Goal: Download file/media: Download file/media

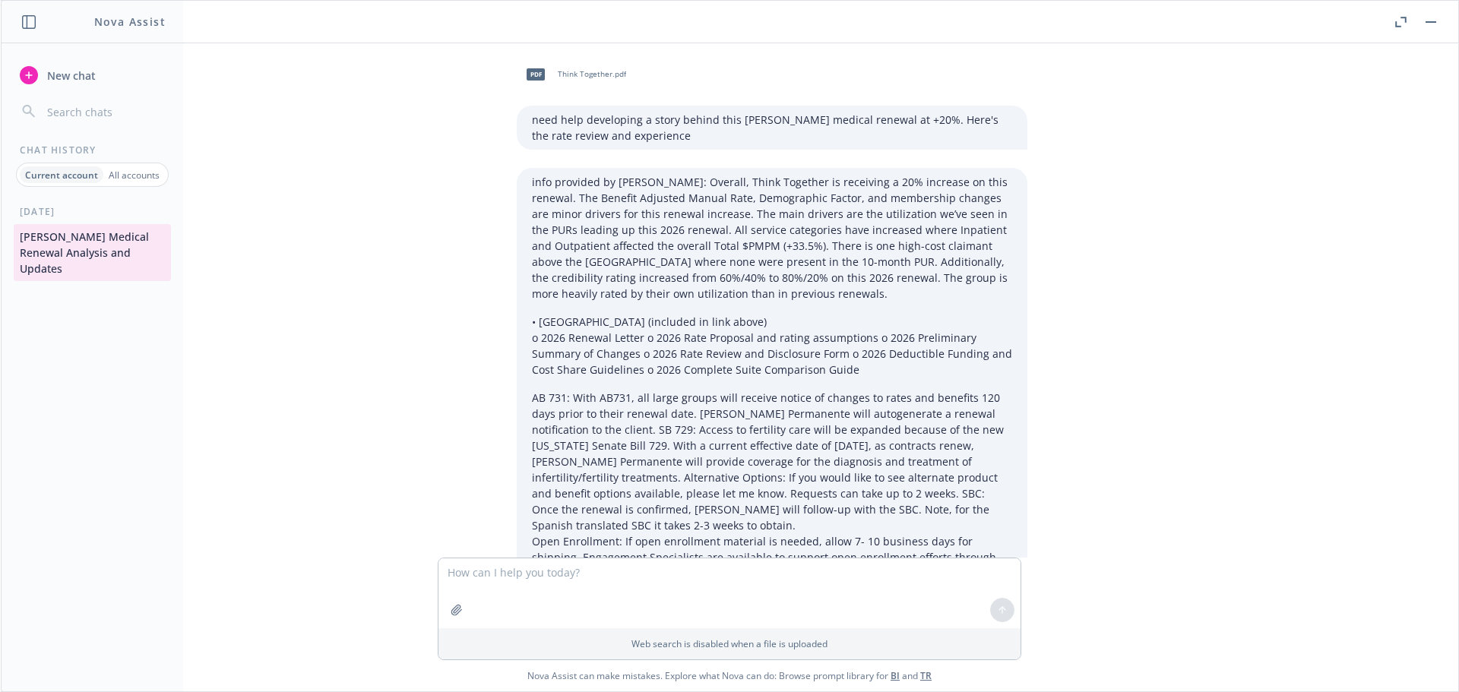
scroll to position [4211, 0]
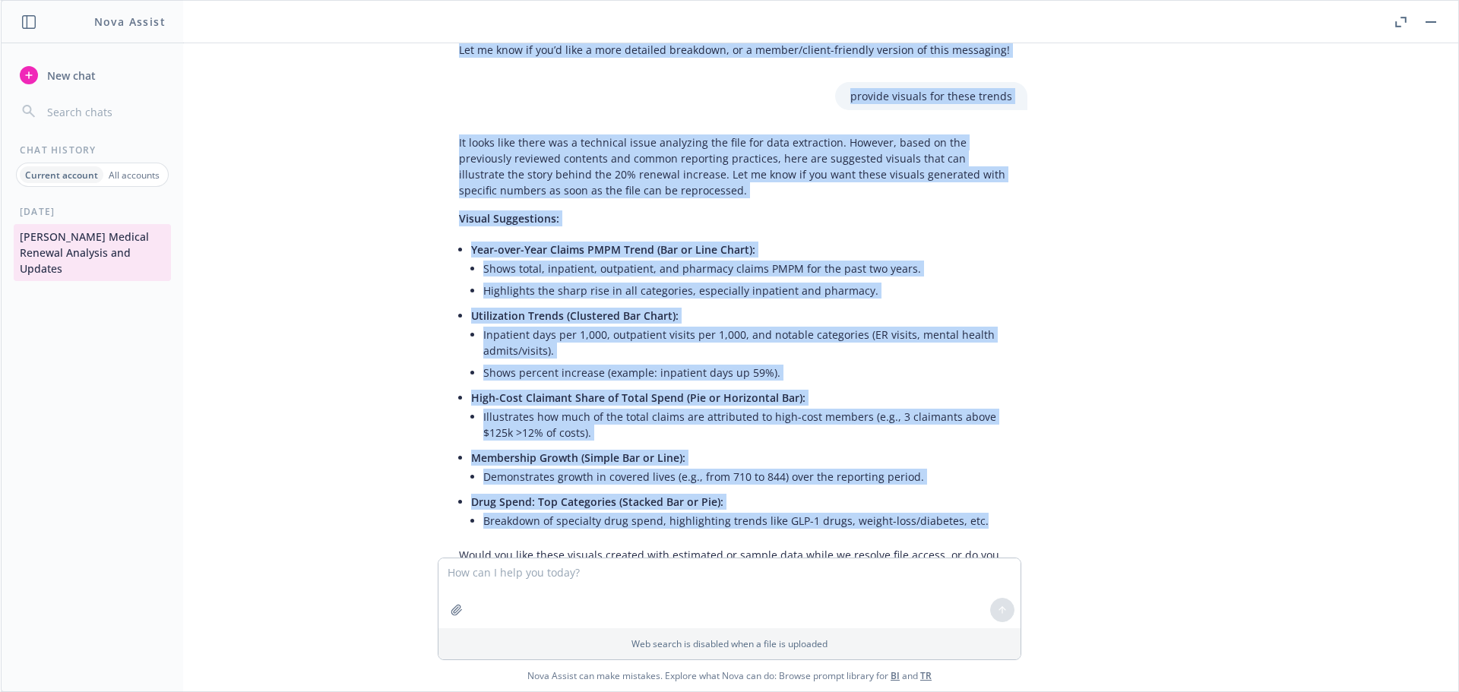
click at [1096, 408] on div "pdf Think Together.pdf need help developing a story behind this [PERSON_NAME] m…" at bounding box center [730, 300] width 1446 height 515
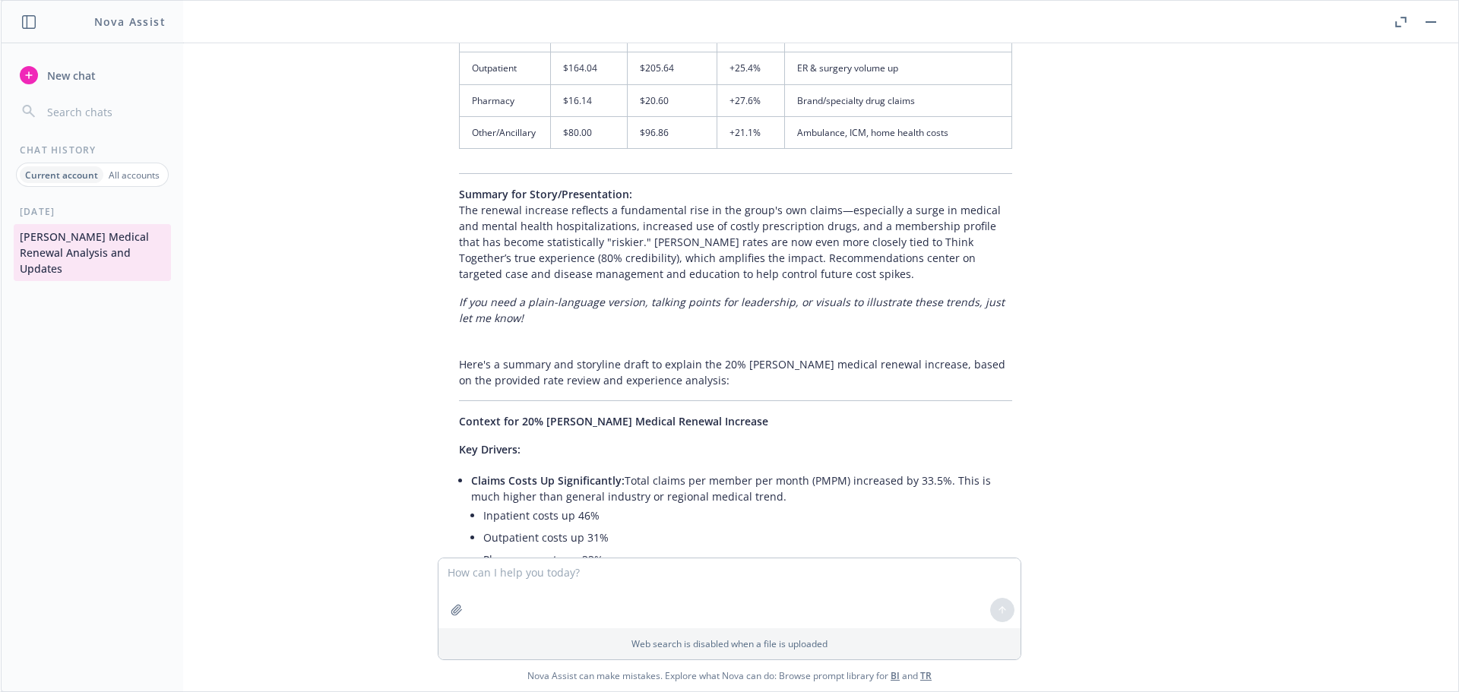
scroll to position [2539, 0]
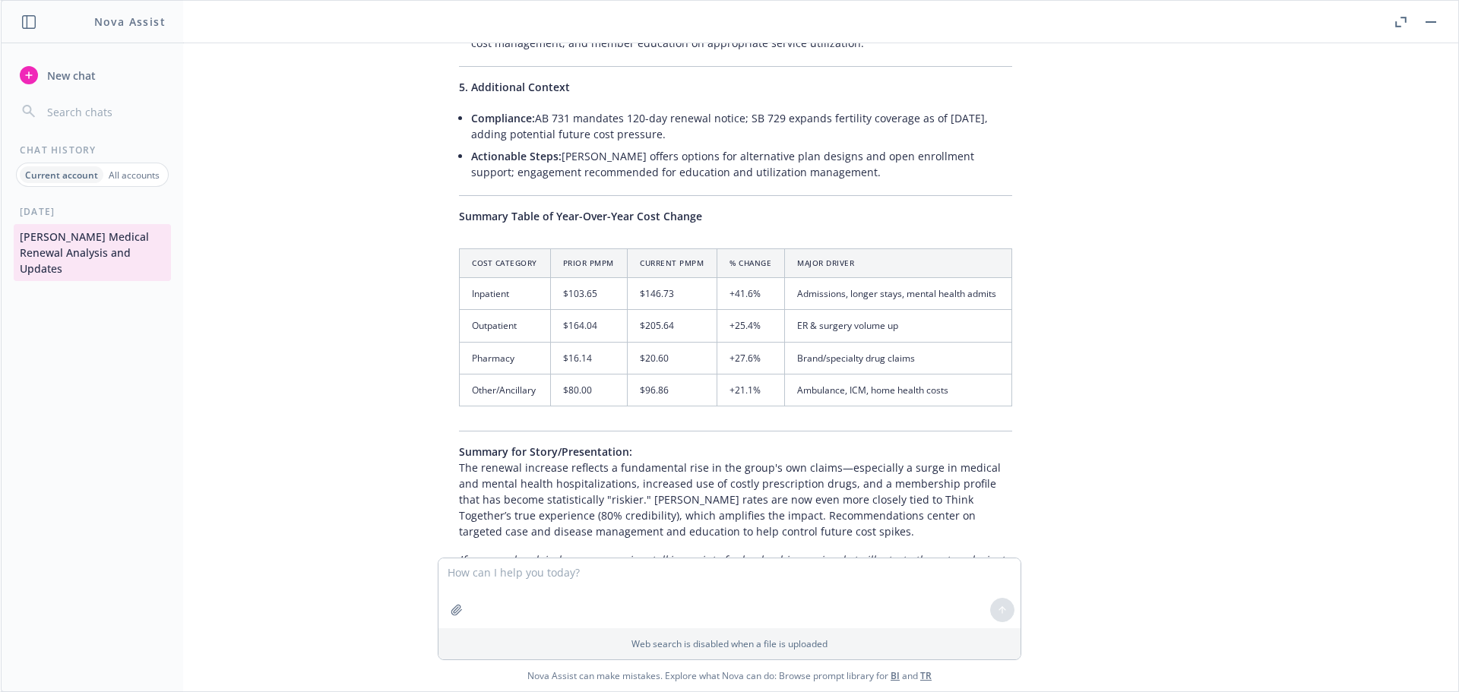
click at [661, 249] on th "Current PMPM" at bounding box center [673, 263] width 90 height 29
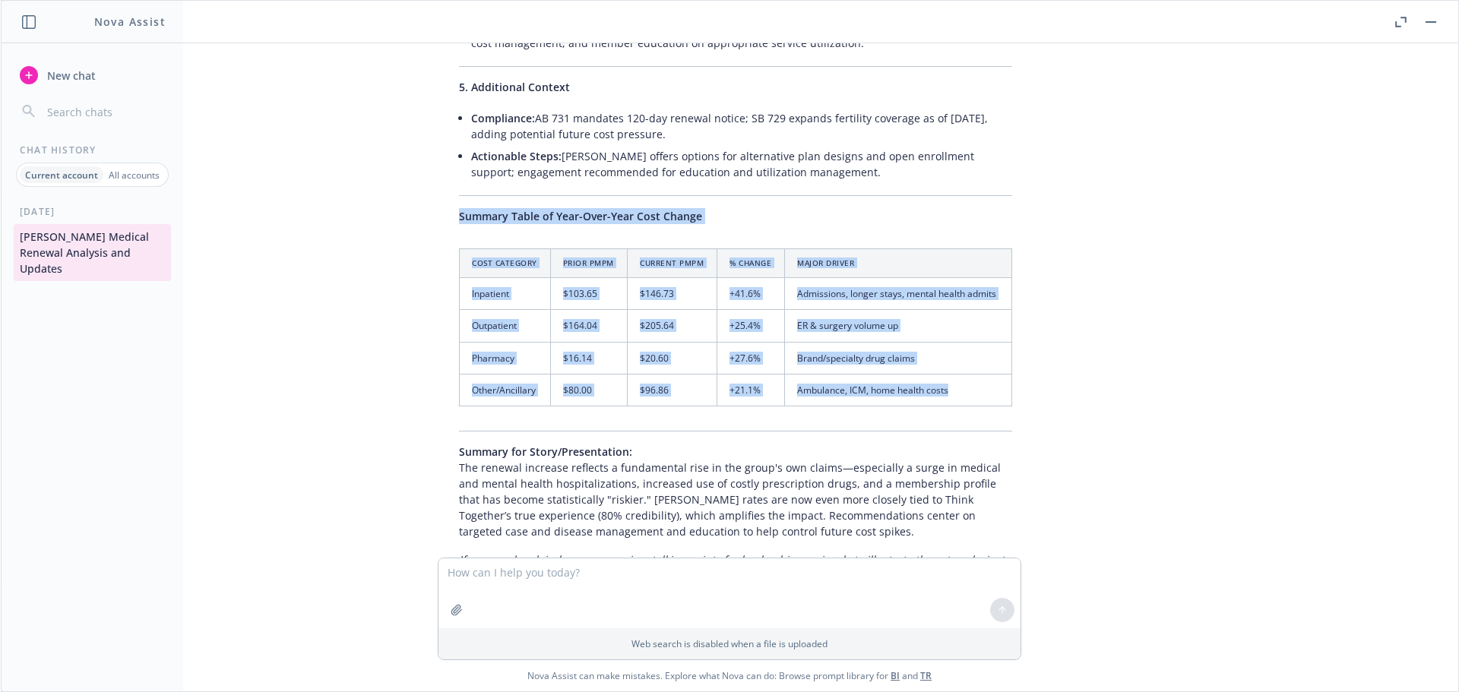
drag, startPoint x: 454, startPoint y: 167, endPoint x: 974, endPoint y: 347, distance: 550.0
copy div "Summary Table of Year-Over-Year Cost Change Cost Category Prior PMPM Current PM…"
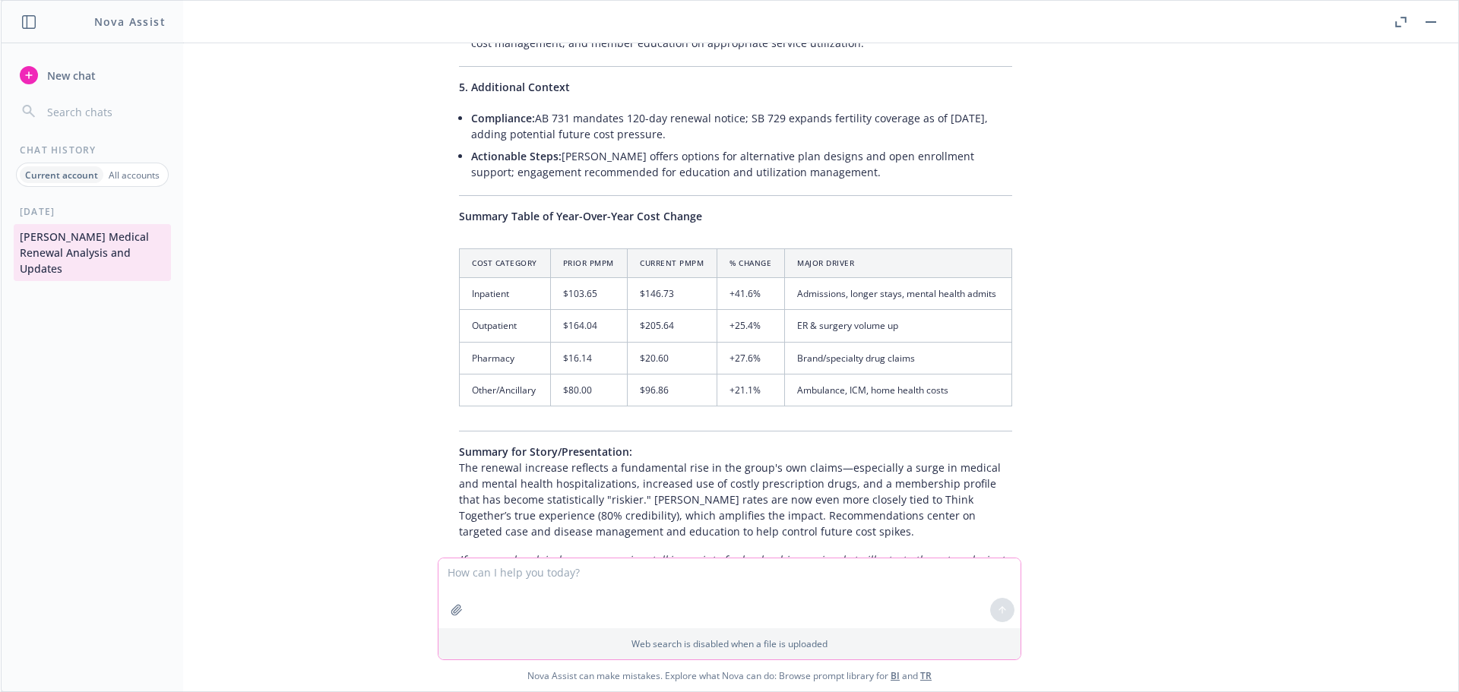
click at [601, 571] on textarea at bounding box center [730, 594] width 582 height 70
type textarea "Give me this in a visual"
click at [1083, 353] on div "pdf Think Together.pdf need help developing a story behind this Kaiser medical …" at bounding box center [730, 300] width 1446 height 515
drag, startPoint x: 455, startPoint y: 168, endPoint x: 965, endPoint y: 312, distance: 530.8
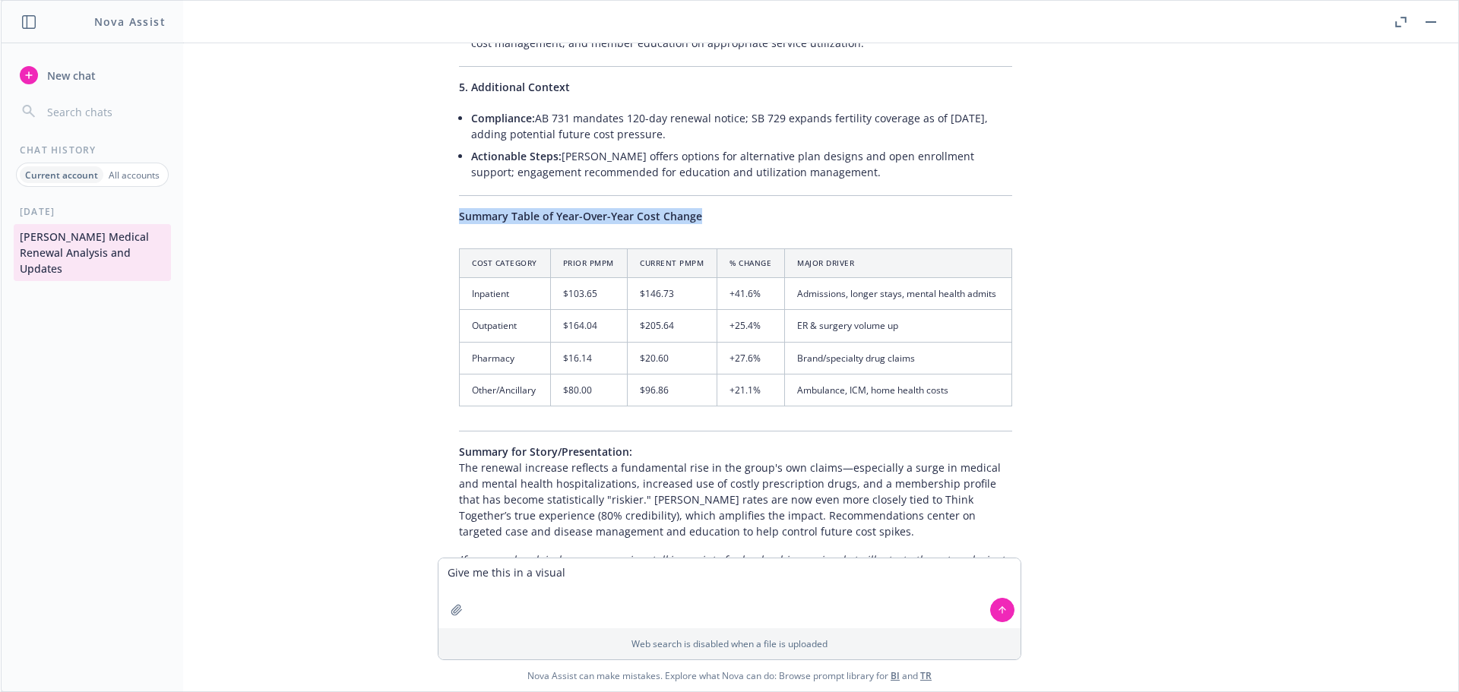
copy div "Summary Table of Year-Over-Year Cost Change"
click at [1203, 433] on div "pdf Think Together.pdf need help developing a story behind this Kaiser medical …" at bounding box center [730, 300] width 1446 height 515
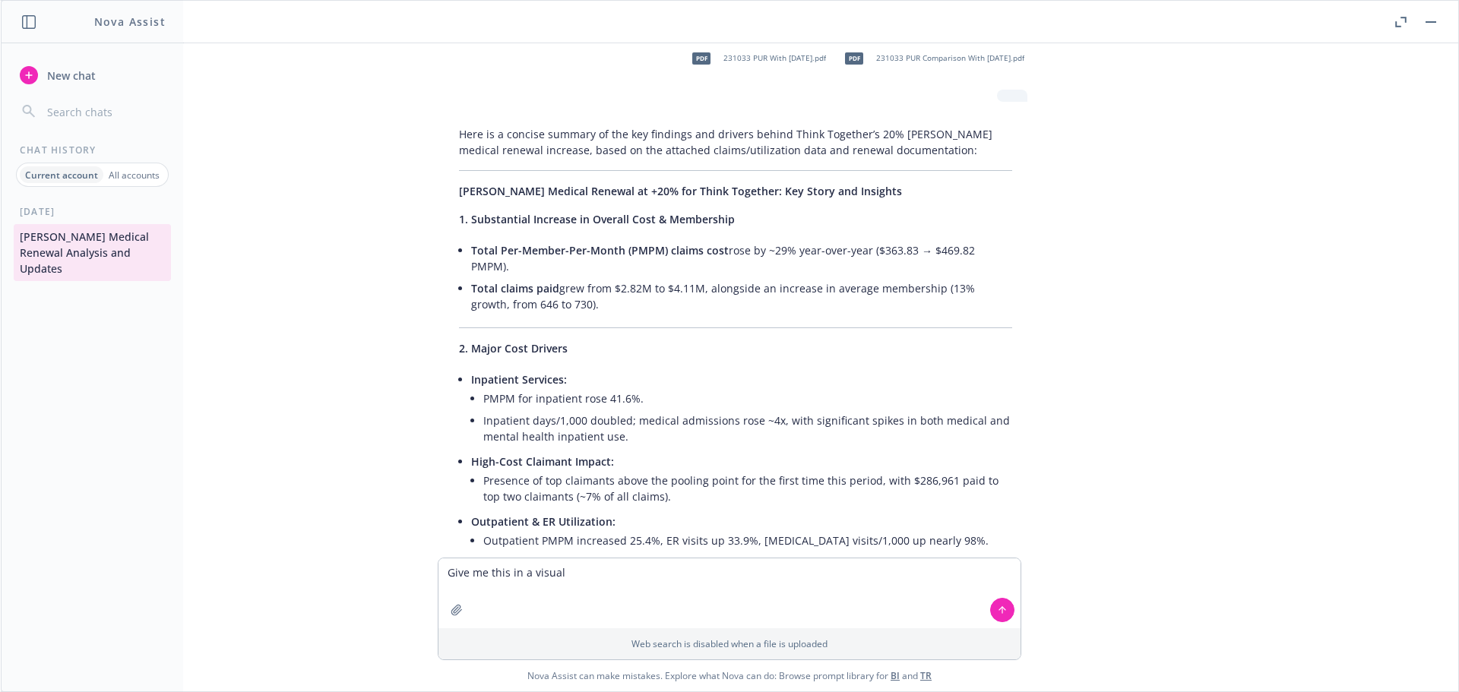
scroll to position [1672, 0]
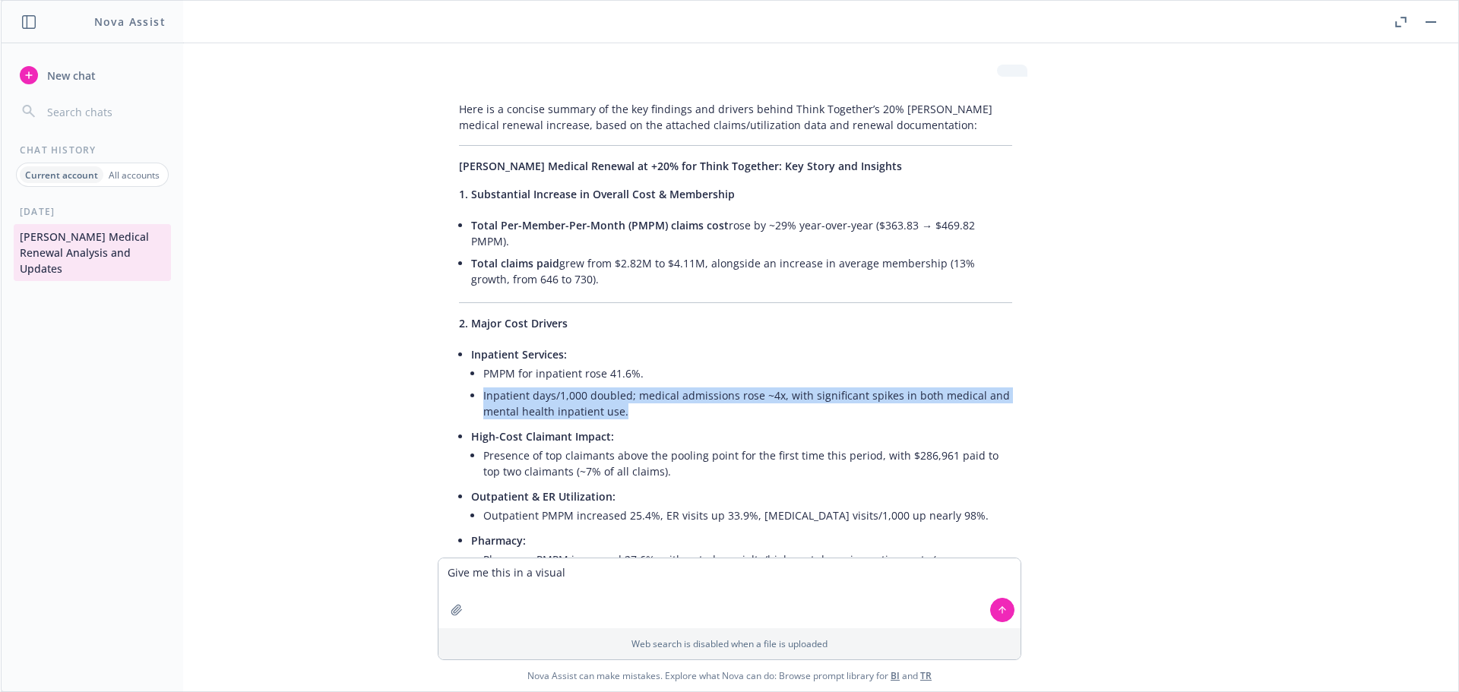
drag, startPoint x: 623, startPoint y: 363, endPoint x: 477, endPoint y: 347, distance: 146.8
click at [477, 347] on li "Inpatient Services: PMPM for inpatient rose 41.6%. Inpatient days/1,000 doubled…" at bounding box center [741, 385] width 541 height 82
copy li "Inpatient days/1,000 doubled; medical admissions rose ~4x, with significant spi…"
click at [711, 385] on li "Inpatient days/1,000 doubled; medical admissions rose ~4x, with significant spi…" at bounding box center [747, 404] width 529 height 38
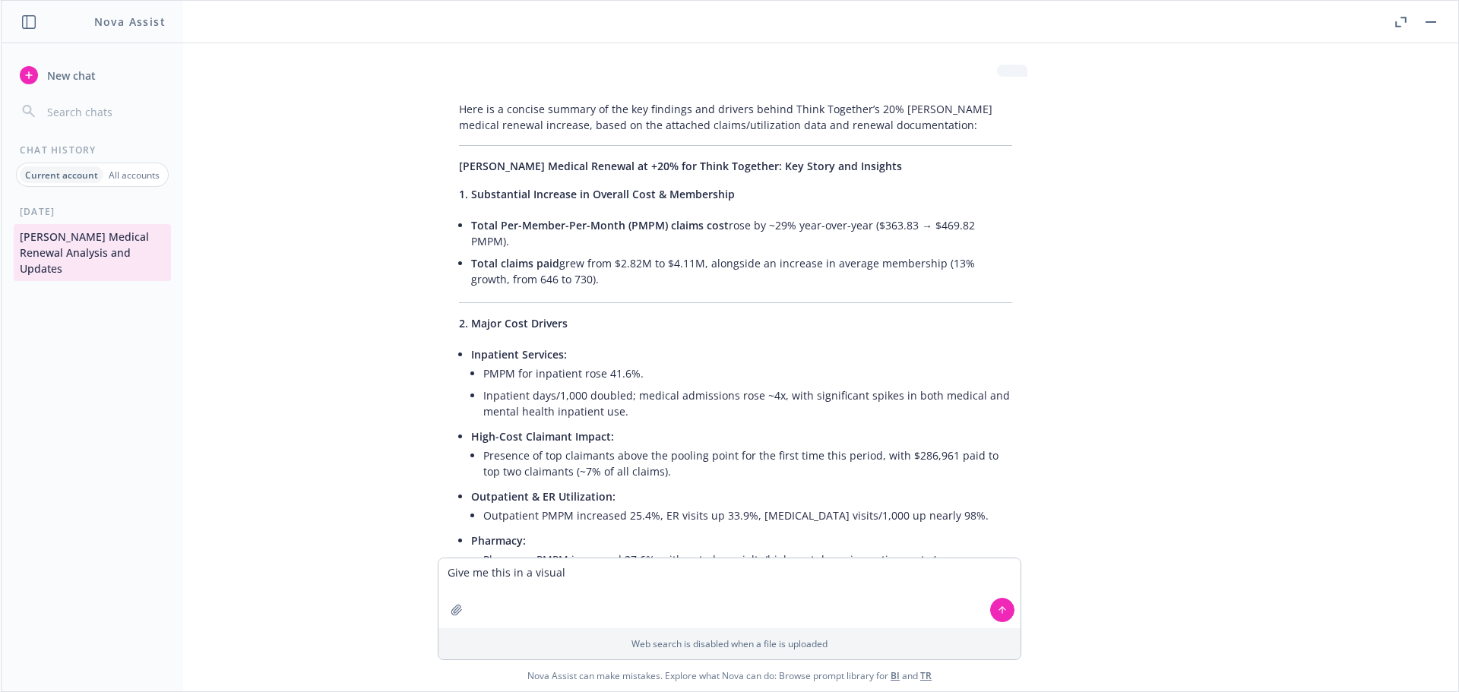
click at [800, 530] on li "Pharmacy: Pharmacy PMPM increased 27.6%, with noted specialty/high-cost drugs i…" at bounding box center [741, 560] width 541 height 60
drag, startPoint x: 656, startPoint y: 465, endPoint x: 1015, endPoint y: 465, distance: 358.8
copy li "ER visits up 33.9%, outpatient surgery visits/1,000 up nearly 98%."
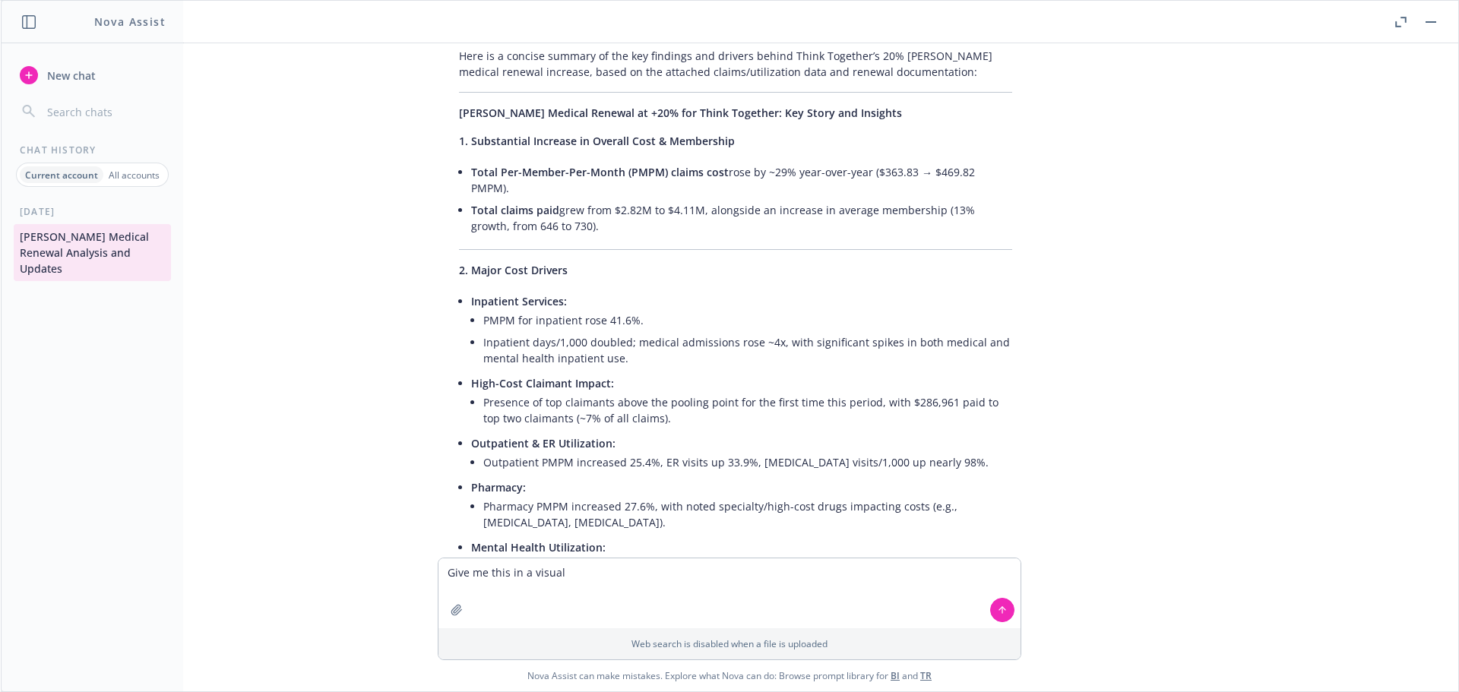
scroll to position [1748, 0]
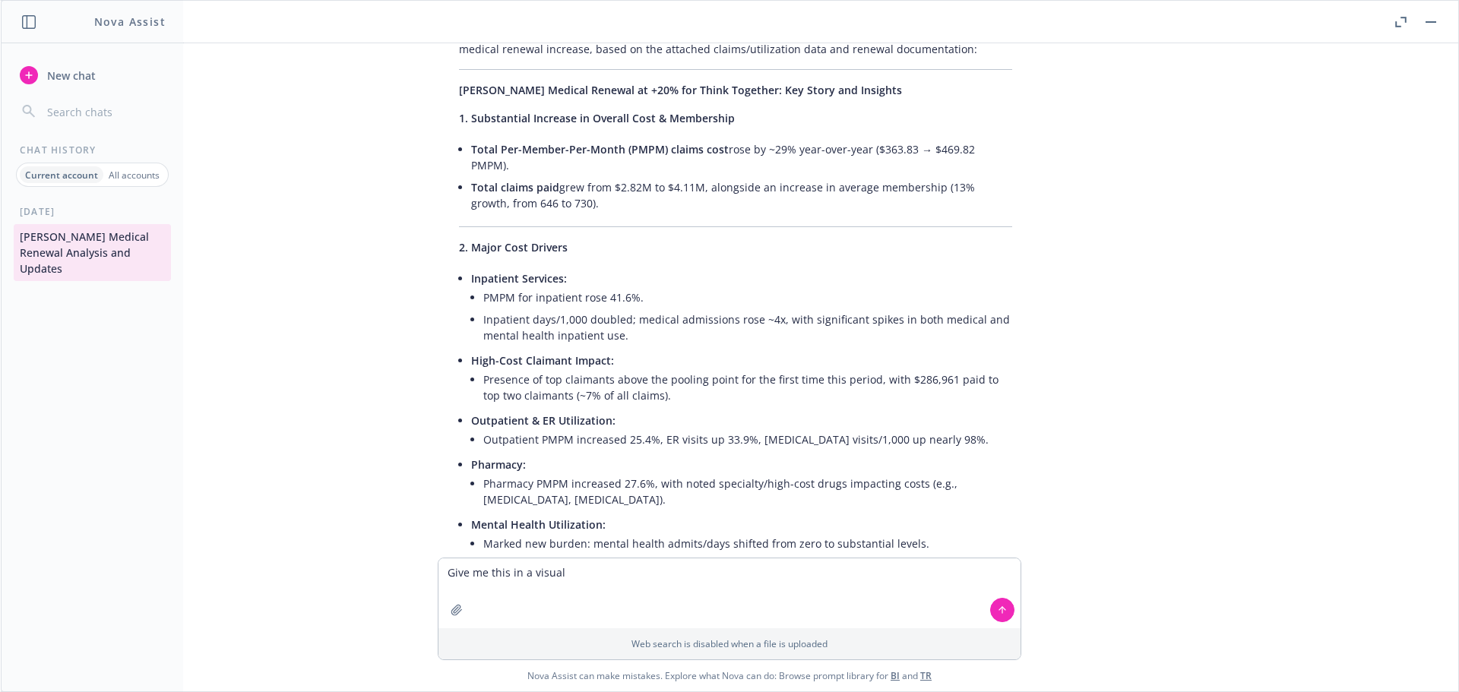
drag, startPoint x: 623, startPoint y: 444, endPoint x: 612, endPoint y: 442, distance: 10.9
click at [623, 473] on li "Pharmacy PMPM increased 27.6%, with noted specialty/high-cost drugs impacting c…" at bounding box center [747, 492] width 529 height 38
drag, startPoint x: 709, startPoint y: 437, endPoint x: 885, endPoint y: 461, distance: 177.2
click at [885, 473] on li "Pharmacy PMPM increased 27.6%, with noted specialty/high-cost drugs impacting c…" at bounding box center [747, 492] width 529 height 38
copy li "specialty/high-cost drugs impacting costs (e.g., Ozempic, Descovy)."
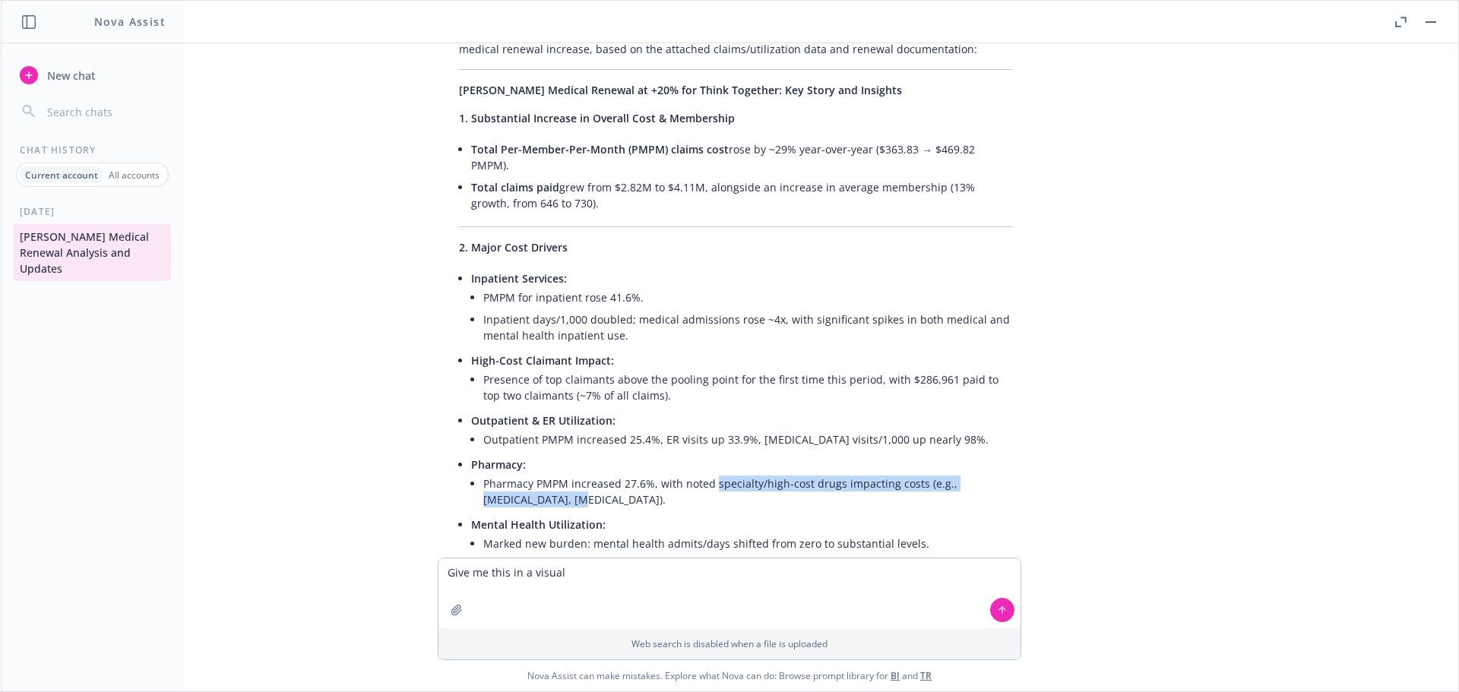
click at [1129, 471] on div "pdf Think Together.pdf need help developing a story behind this Kaiser medical …" at bounding box center [730, 300] width 1446 height 515
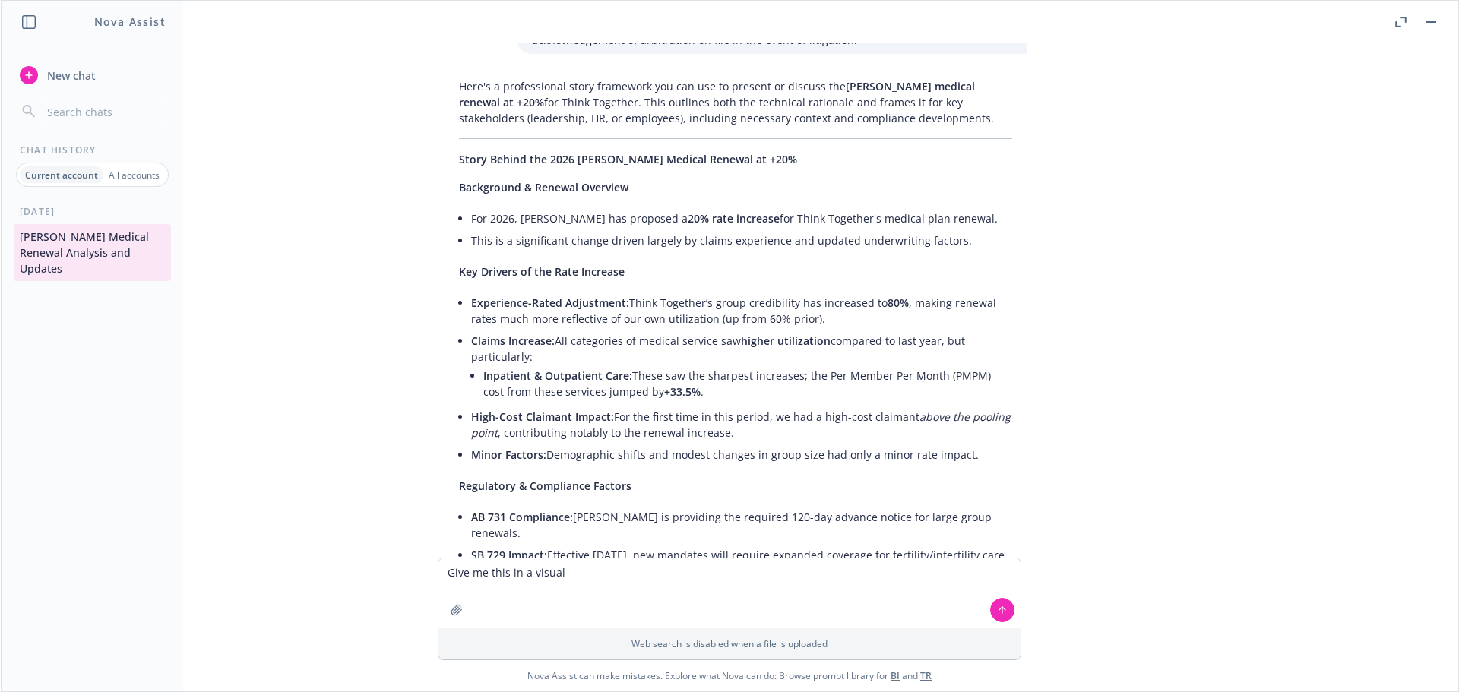
scroll to position [608, 0]
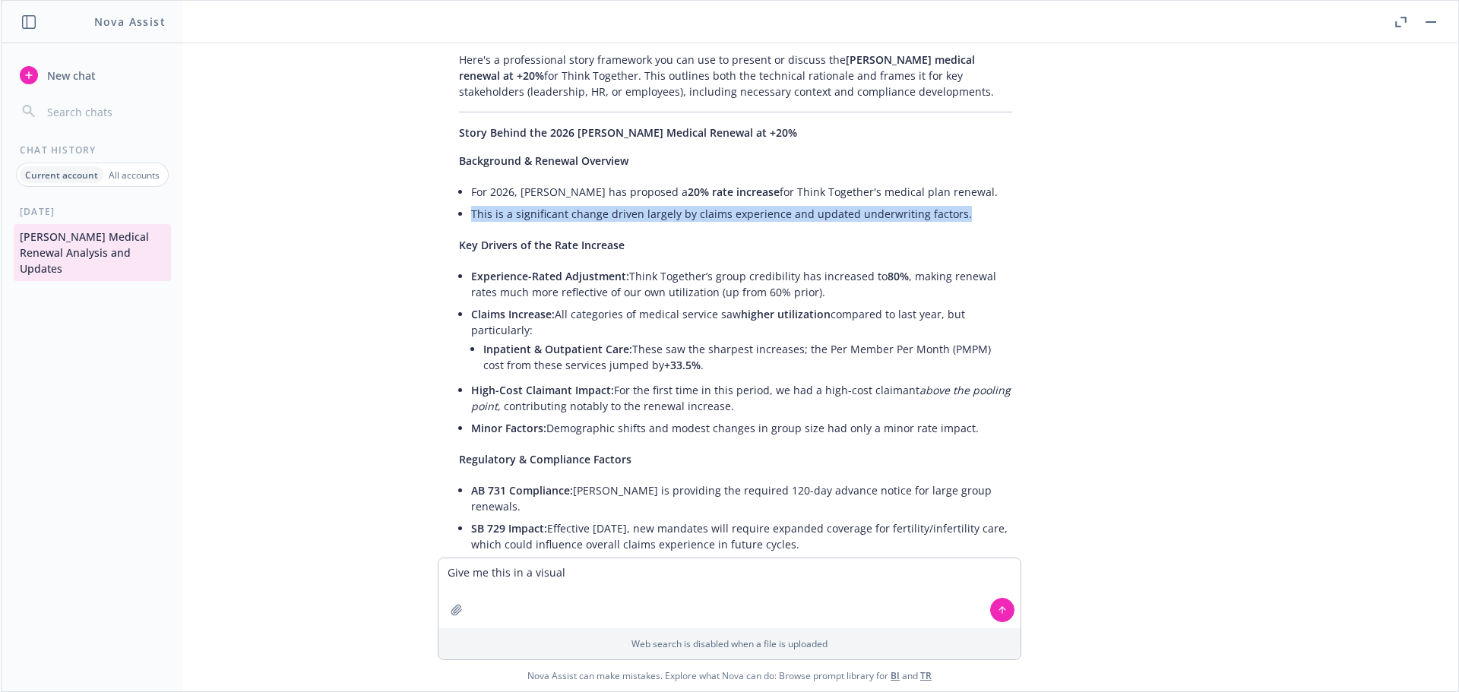
drag, startPoint x: 466, startPoint y: 197, endPoint x: 975, endPoint y: 197, distance: 509.3
click at [975, 203] on li "This is a significant change driven largely by claims experience and updated un…" at bounding box center [741, 214] width 541 height 22
copy li "This is a significant change driven largely by claims experience and updated un…"
drag, startPoint x: 727, startPoint y: 234, endPoint x: 596, endPoint y: 234, distance: 130.7
click at [727, 237] on p "Key Drivers of the Rate Increase" at bounding box center [735, 245] width 553 height 16
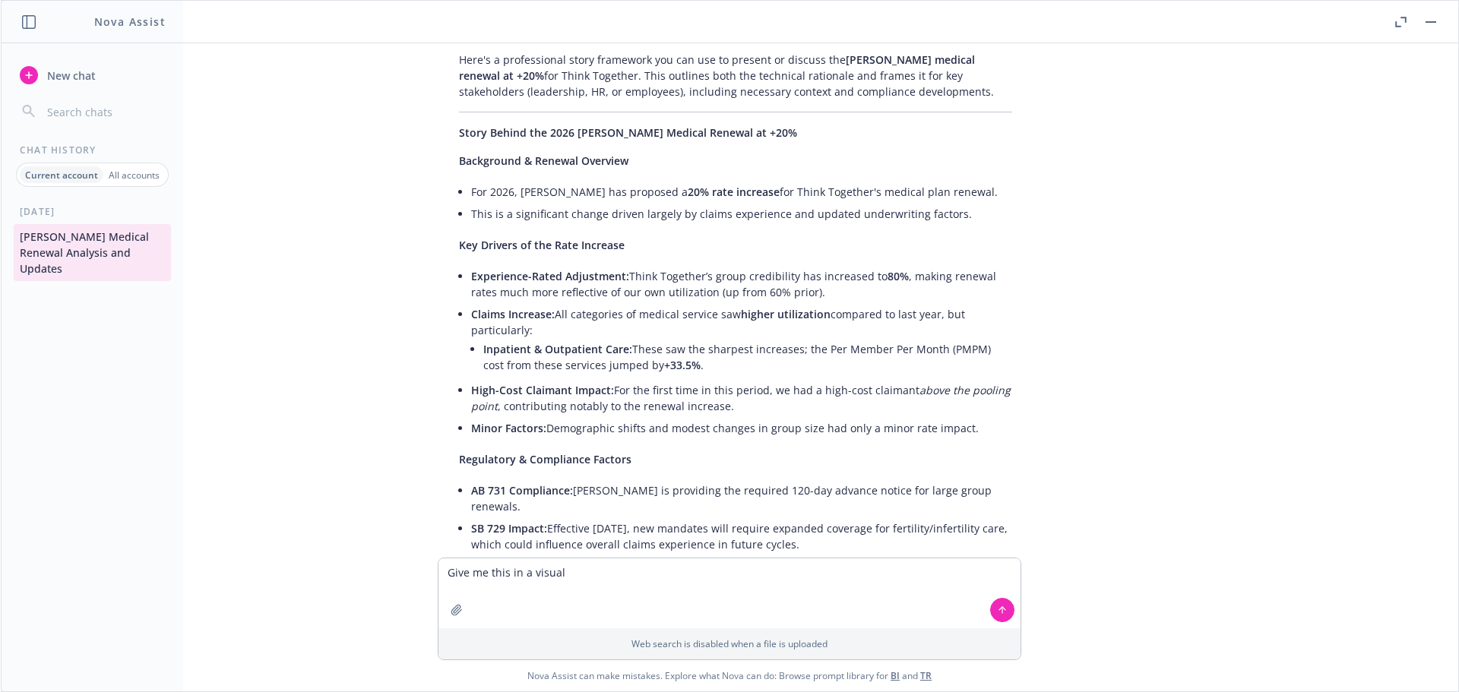
drag, startPoint x: 454, startPoint y: 230, endPoint x: 995, endPoint y: 411, distance: 570.9
click at [995, 411] on div "Here's a professional story framework you can use to present or discuss the Kai…" at bounding box center [736, 553] width 584 height 1015
copy div "Key Drivers of the Rate Increase Experience-Rated Adjustment: Think Together’s …"
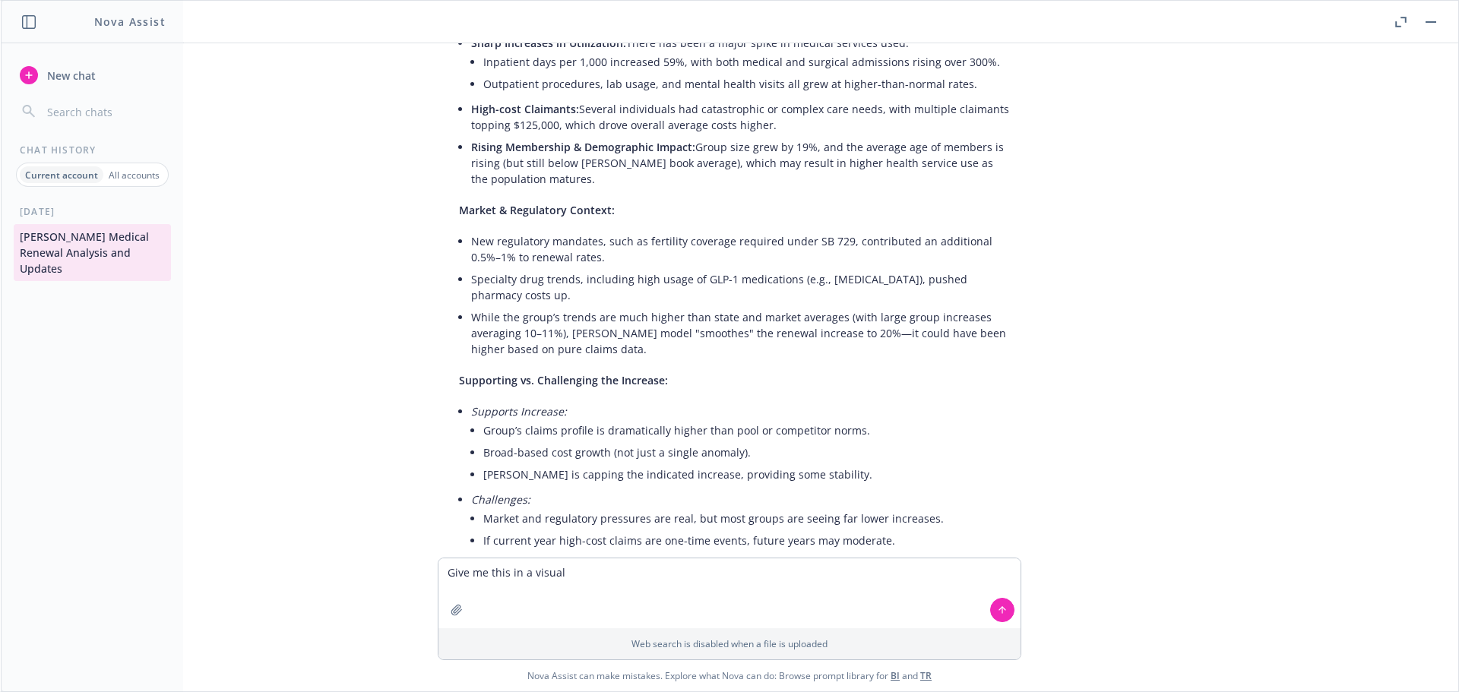
scroll to position [4211, 0]
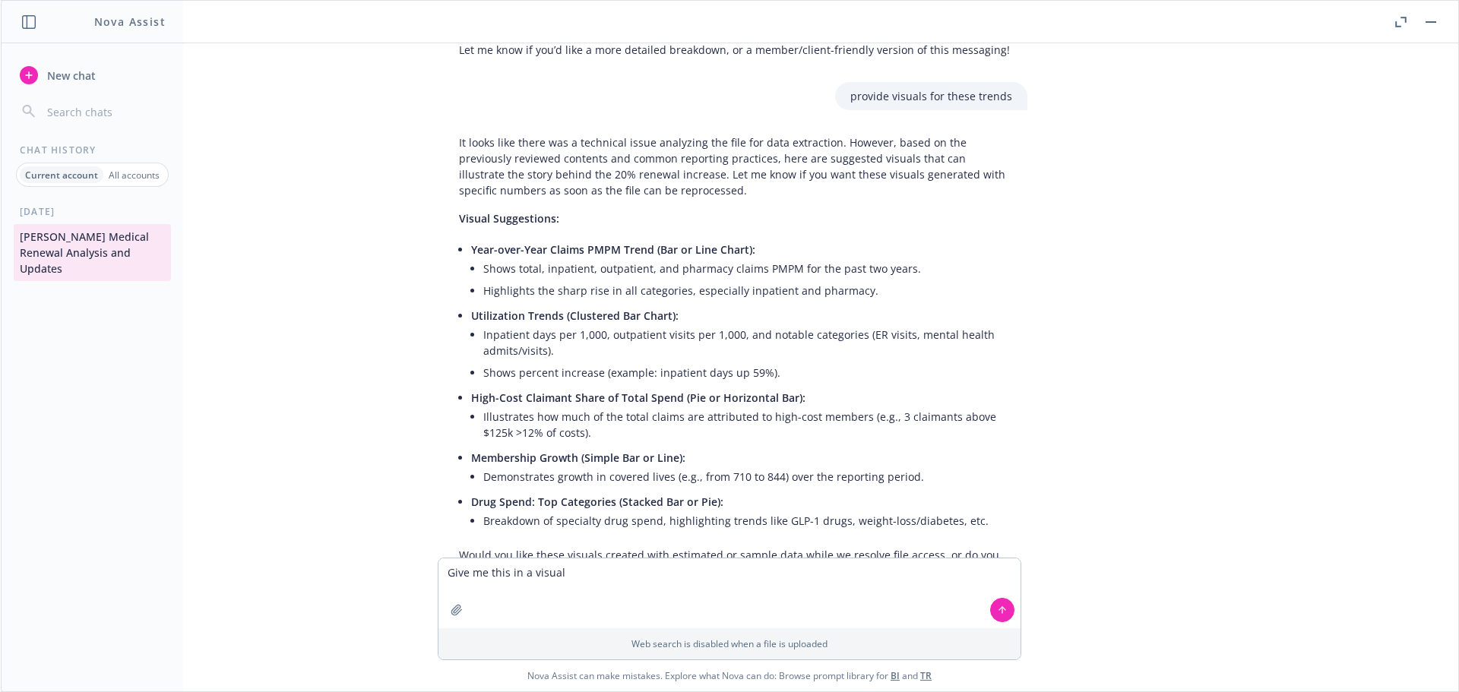
drag, startPoint x: 1276, startPoint y: 442, endPoint x: 1294, endPoint y: 448, distance: 18.5
click at [1285, 443] on div "pdf Think Together.pdf need help developing a story behind this Kaiser medical …" at bounding box center [730, 300] width 1446 height 515
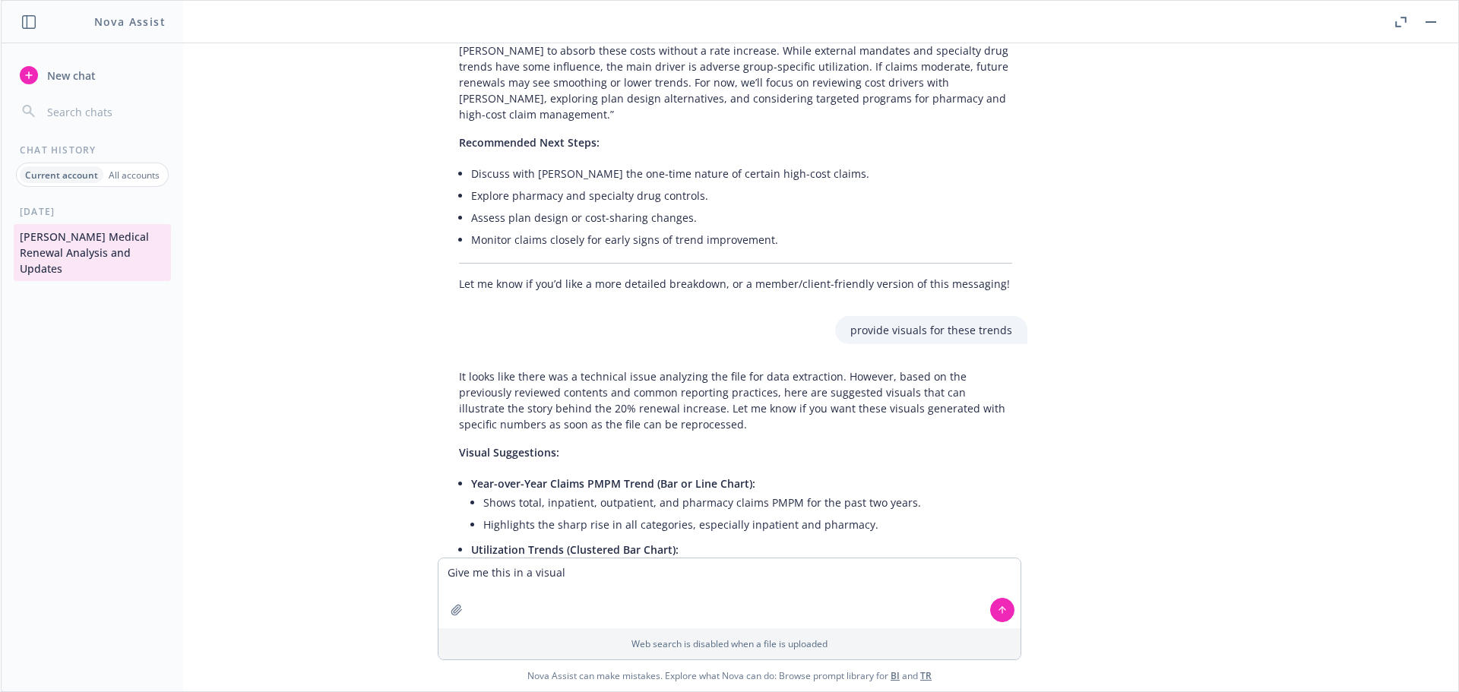
scroll to position [3755, 0]
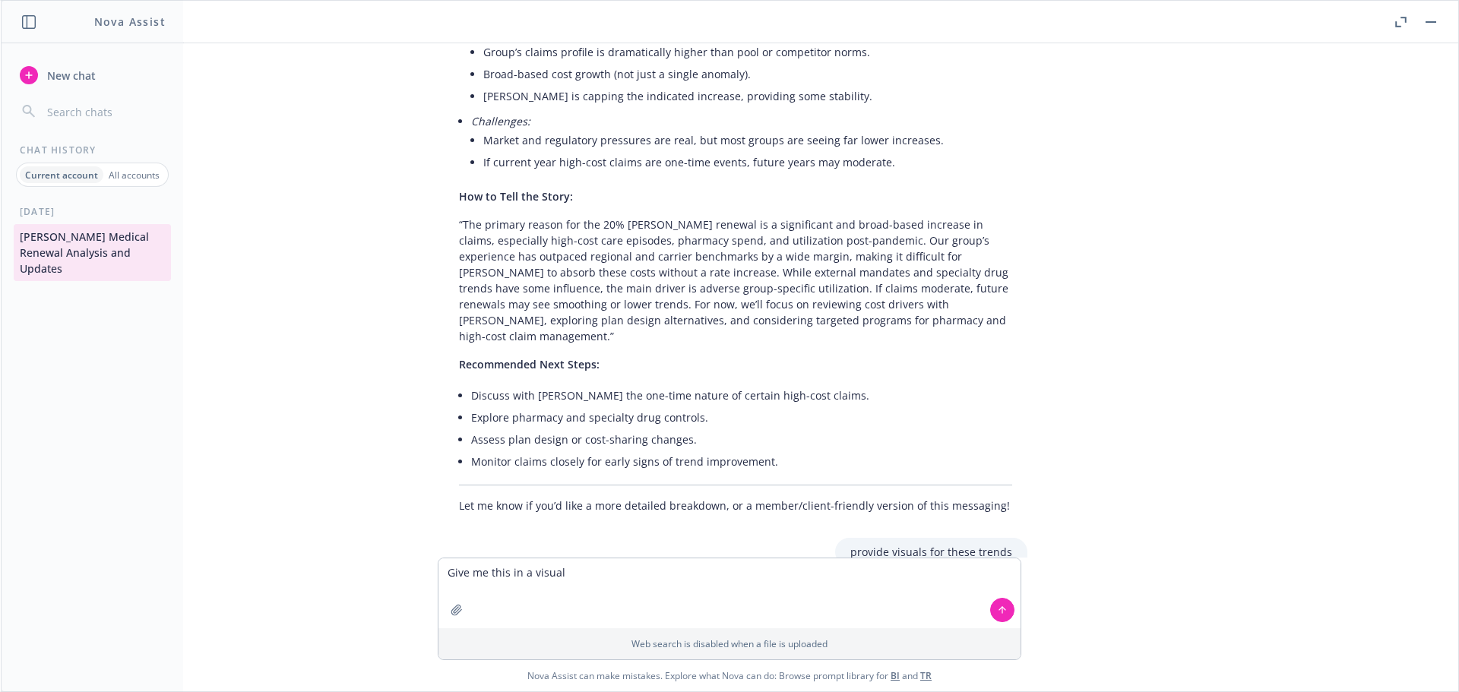
click at [1302, 486] on div "pdf Think Together.pdf need help developing a story behind this Kaiser medical …" at bounding box center [730, 300] width 1446 height 515
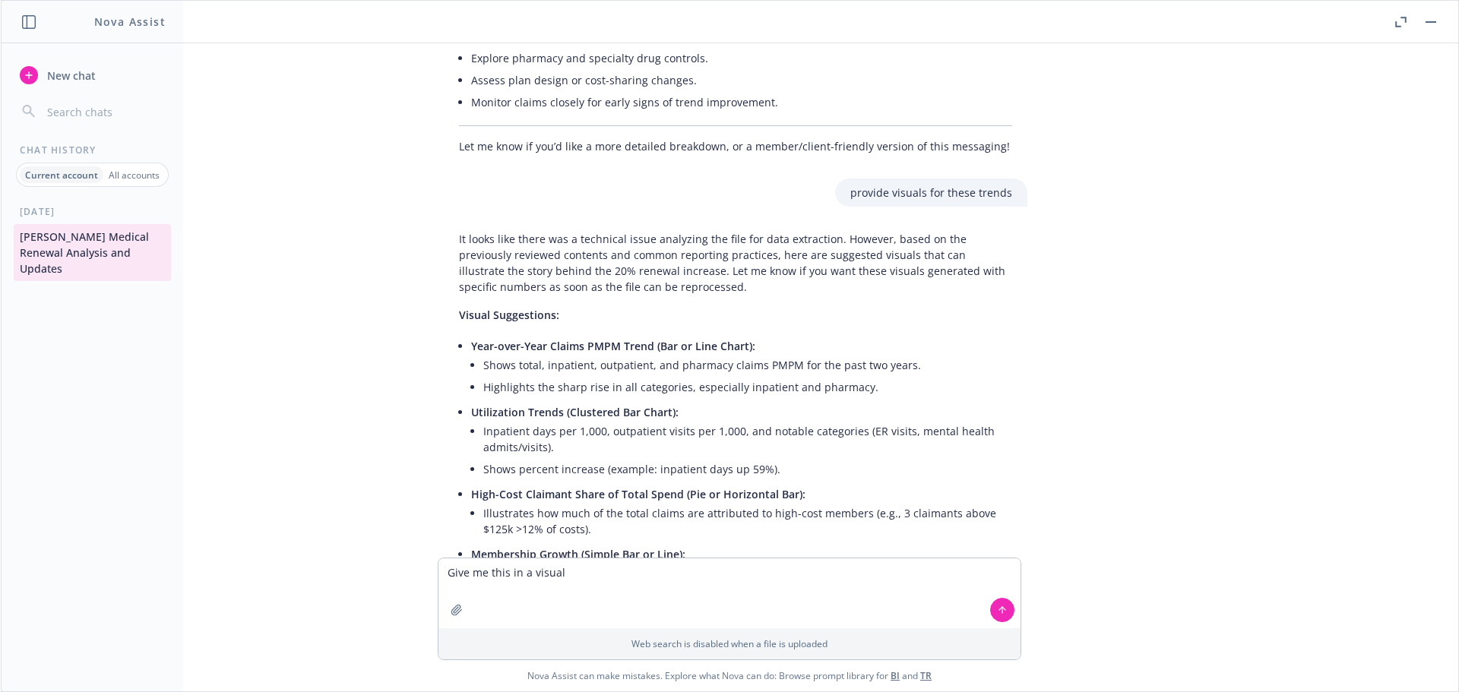
scroll to position [4211, 0]
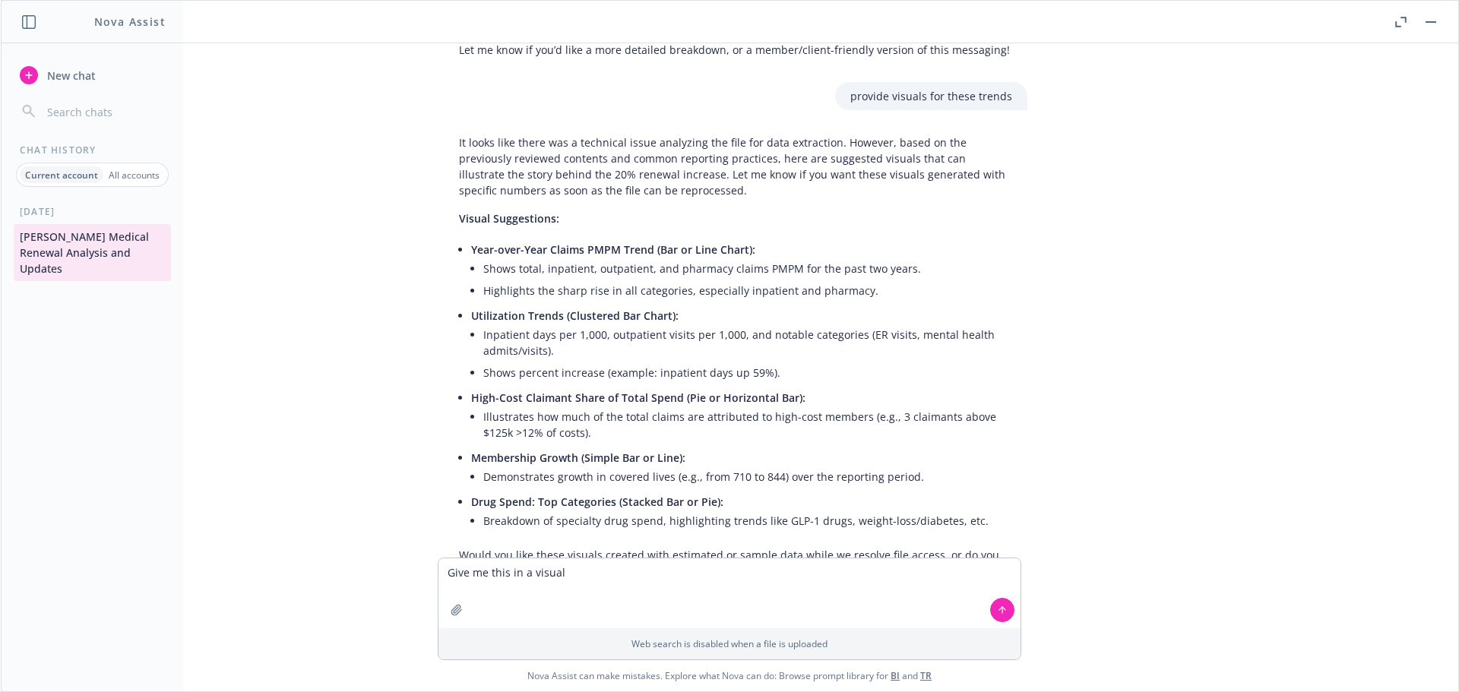
click at [978, 406] on li "Illustrates how much of the total claims are attributed to high-cost members (e…" at bounding box center [747, 425] width 529 height 38
click at [578, 574] on textarea "Give me this in a visual" at bounding box center [730, 594] width 582 height 70
click at [1003, 616] on button at bounding box center [1002, 610] width 24 height 24
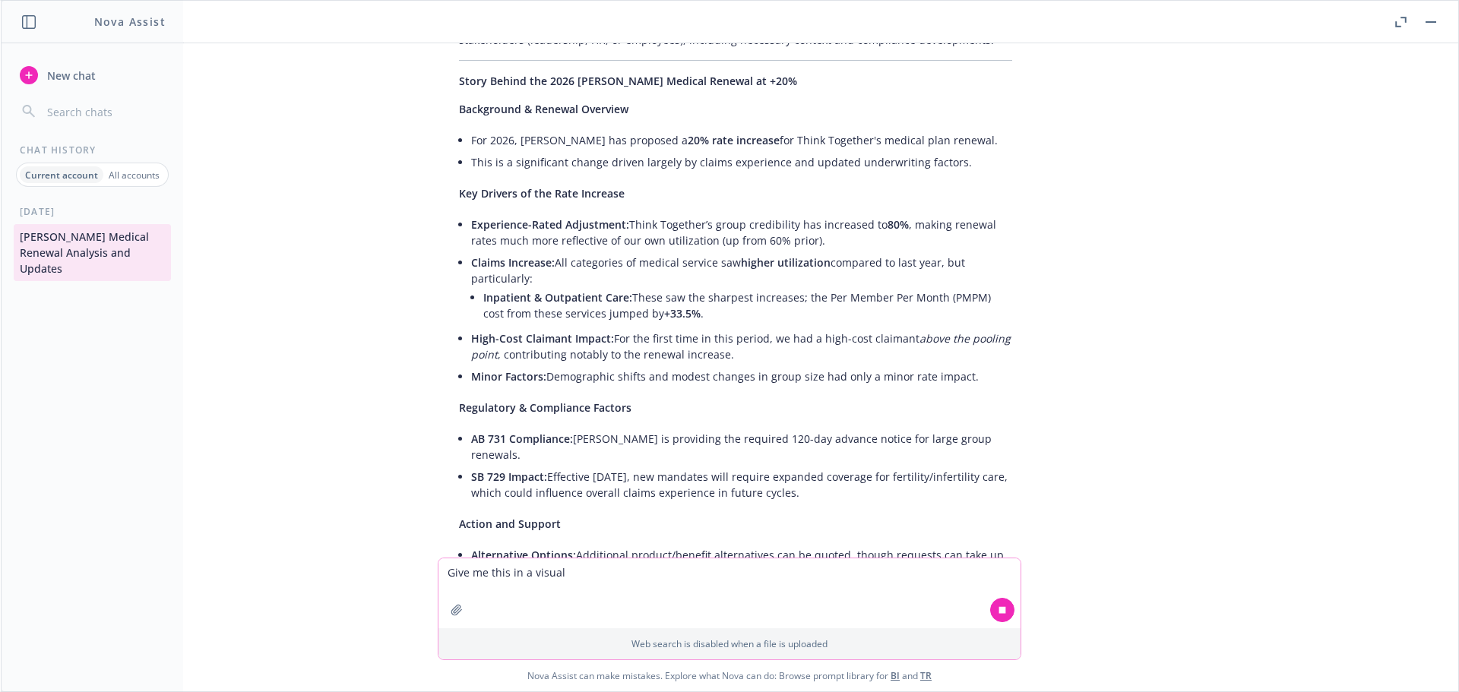
scroll to position [684, 0]
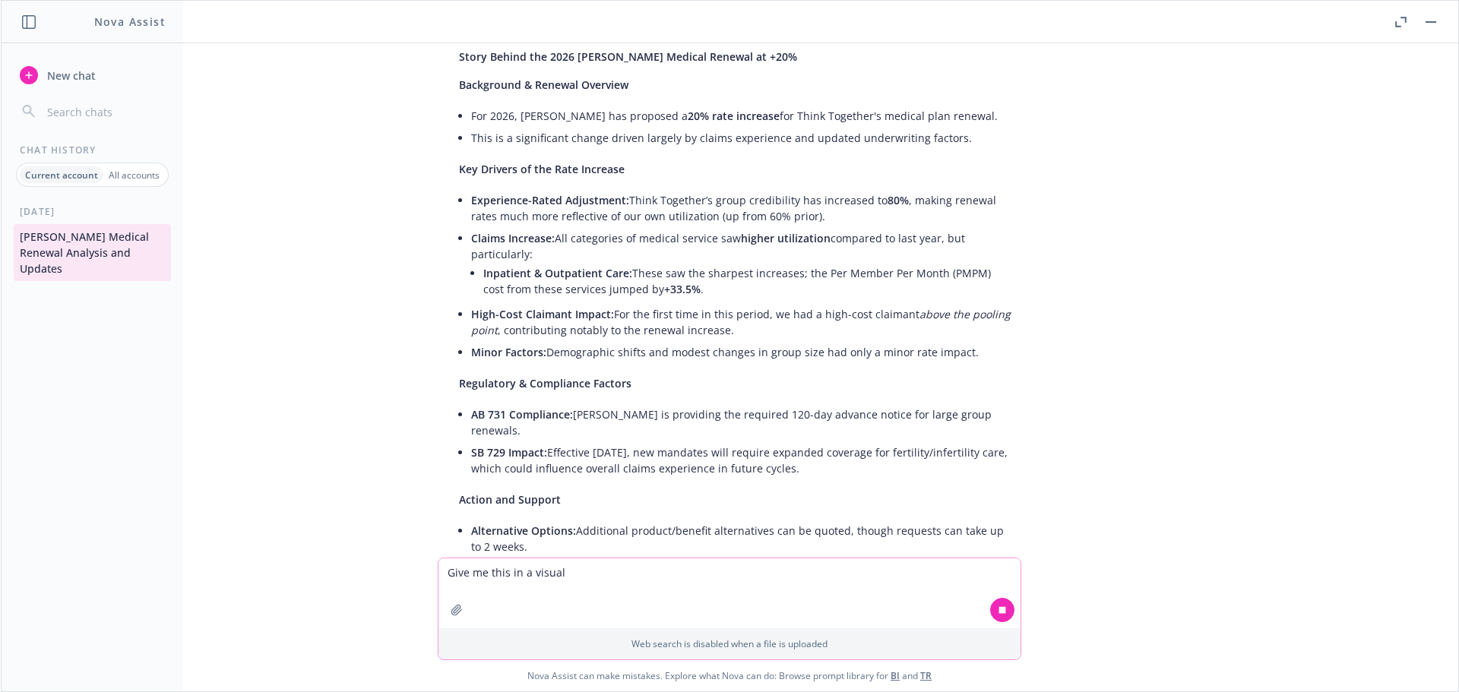
drag, startPoint x: 652, startPoint y: 420, endPoint x: 828, endPoint y: 434, distance: 176.2
click at [828, 442] on li "SB 729 Impact: Effective July 1, 2025, new mandates will require expanded cover…" at bounding box center [741, 461] width 541 height 38
copy li "new mandates will require expanded coverage for fertility/infertility care, whi…"
click at [1193, 431] on div "pdf Think Together.pdf need help developing a story behind this Kaiser medical …" at bounding box center [730, 300] width 1446 height 515
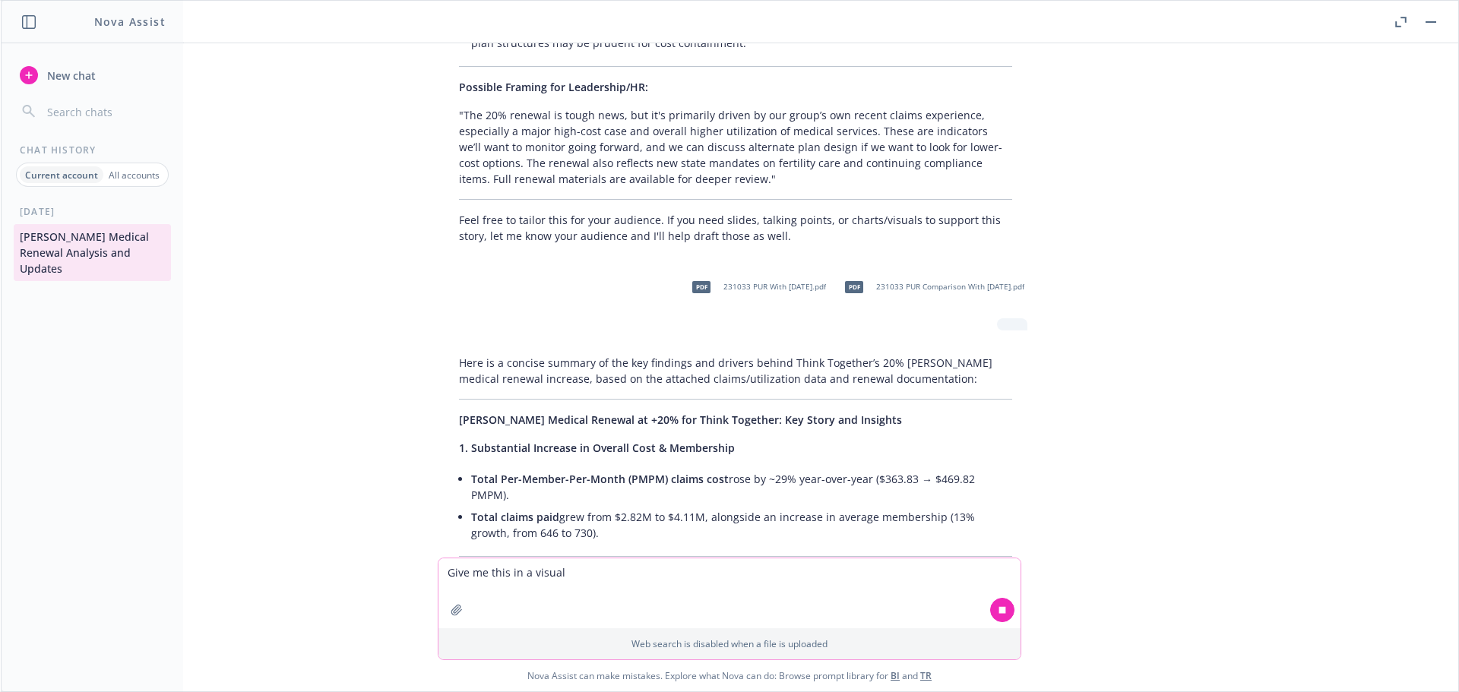
scroll to position [1444, 0]
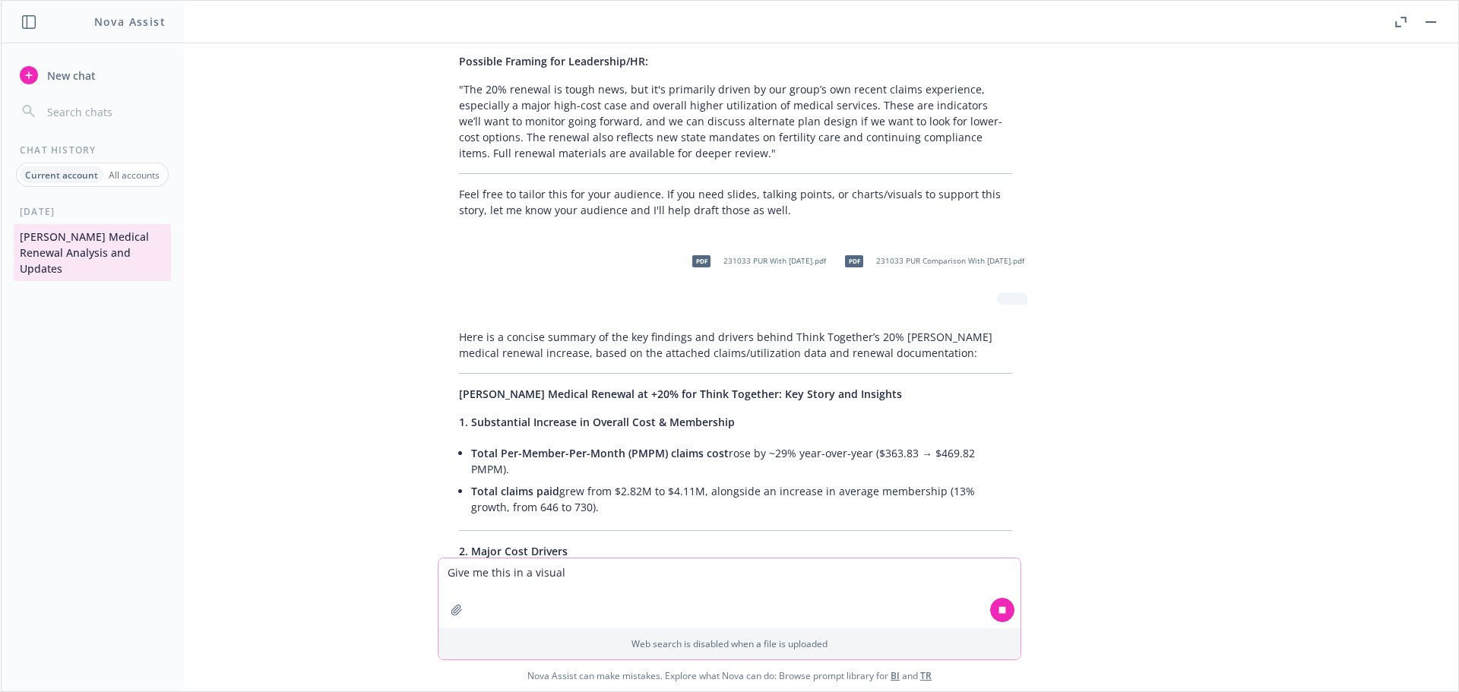
click at [808, 256] on span "231033 PUR With Mar25.pdf" at bounding box center [775, 261] width 103 height 10
click at [1108, 373] on div "pdf Think Together.pdf need help developing a story behind this Kaiser medical …" at bounding box center [730, 300] width 1446 height 515
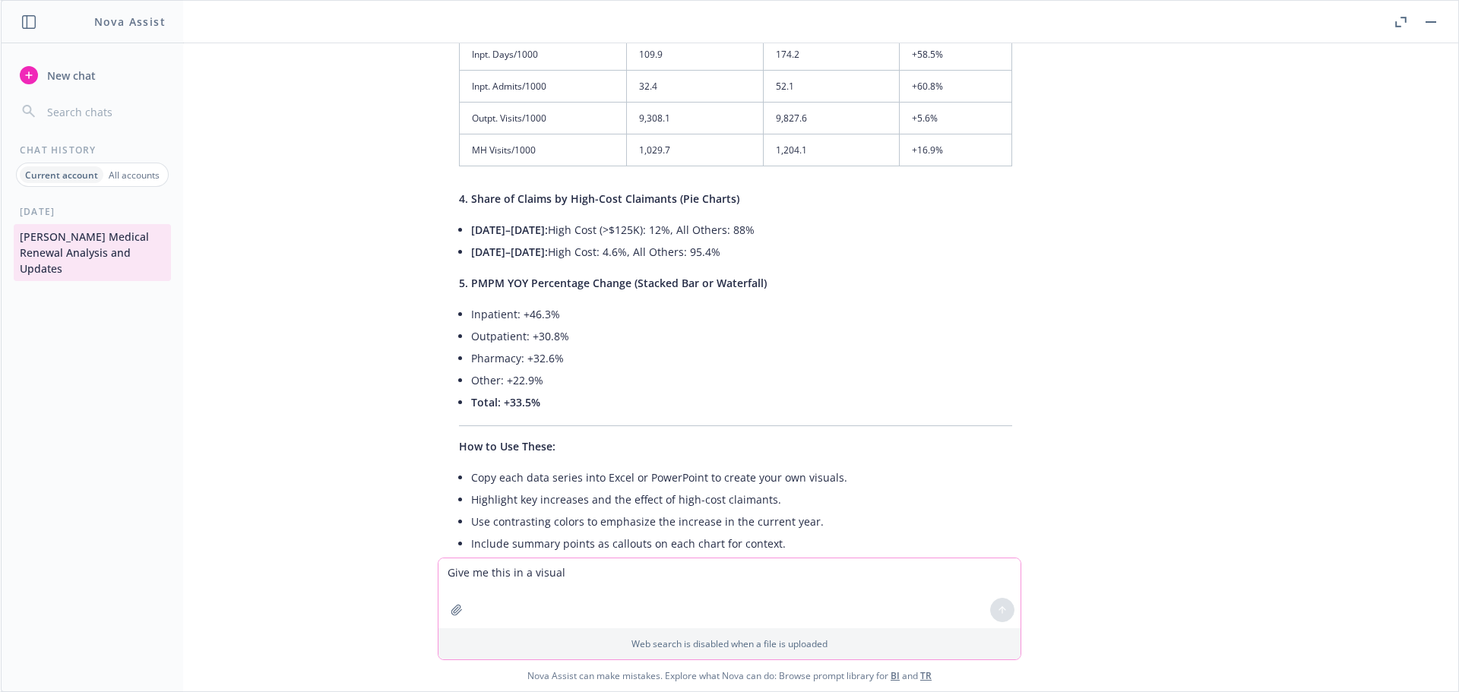
scroll to position [5405, 0]
click at [1111, 283] on div "pdf Think Together.pdf need help developing a story behind this Kaiser medical …" at bounding box center [730, 300] width 1446 height 515
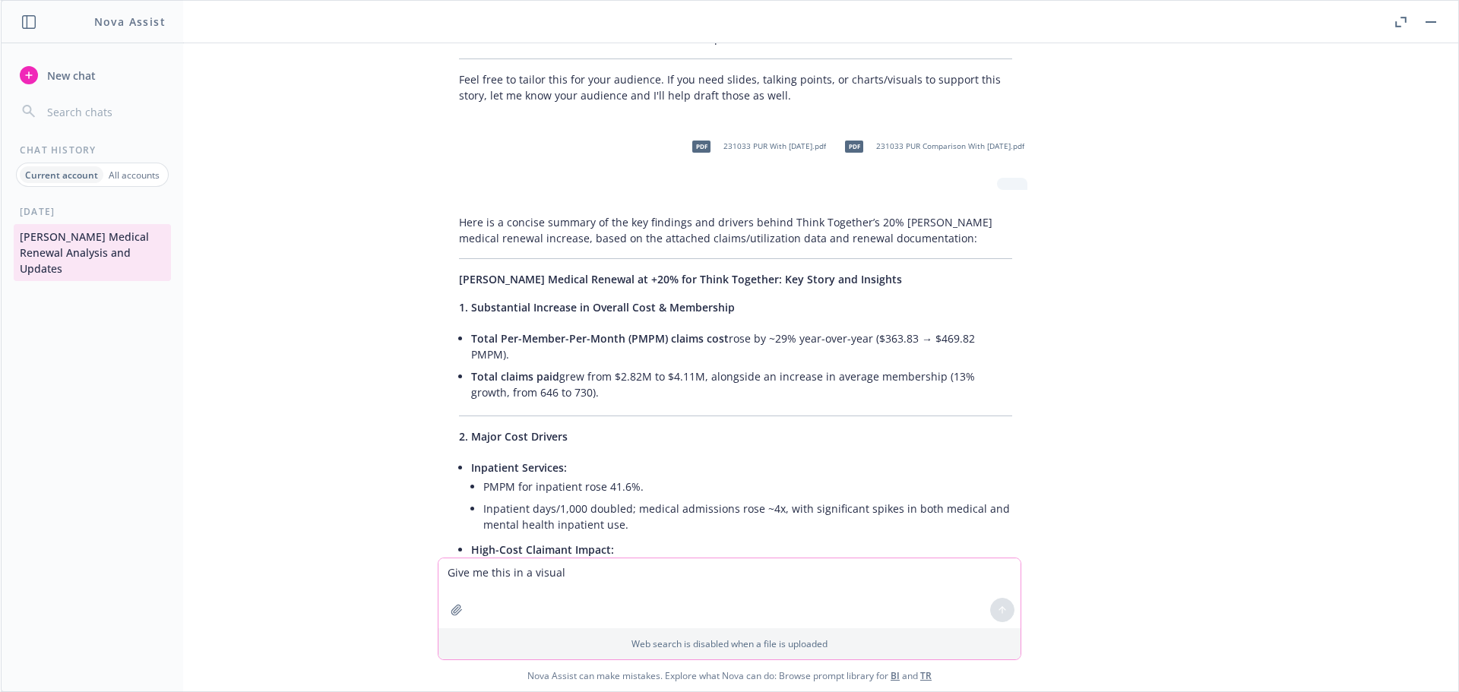
scroll to position [1528, 0]
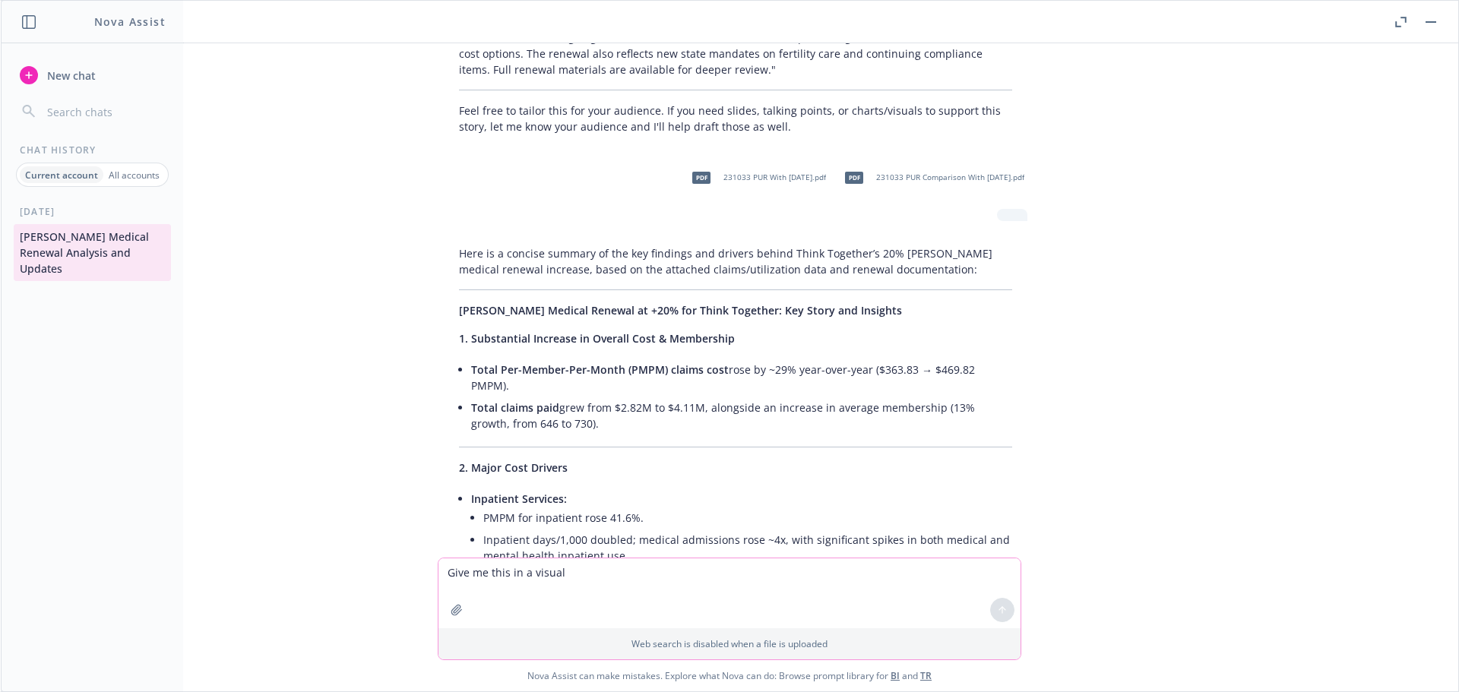
click at [994, 173] on span "231033 PUR Comparison With Mar25.pdf" at bounding box center [950, 178] width 148 height 10
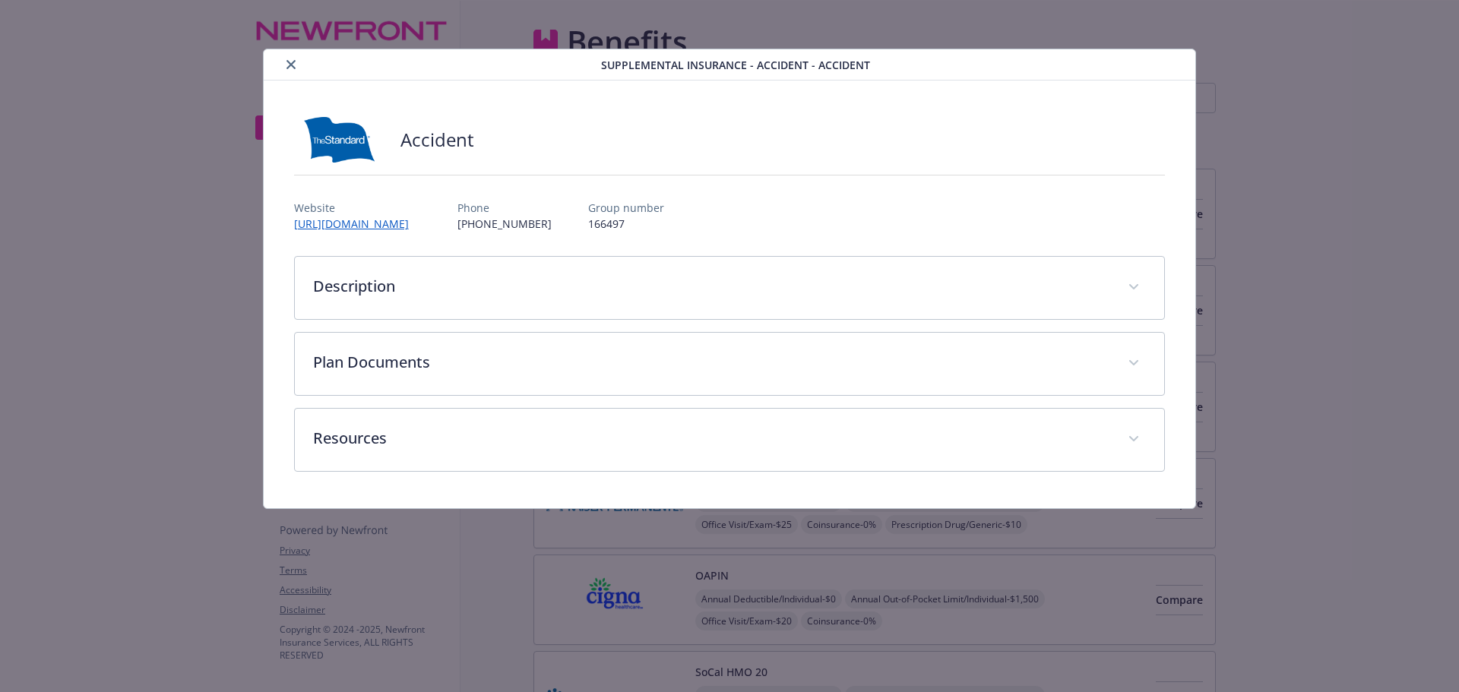
scroll to position [1672, 0]
